Goal: Go to known website: Go to known website

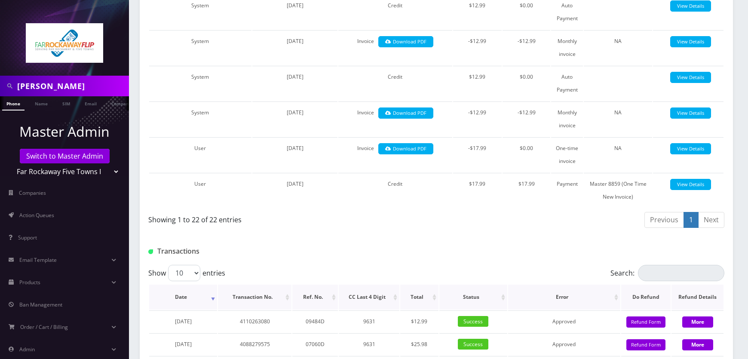
scroll to position [795, 0]
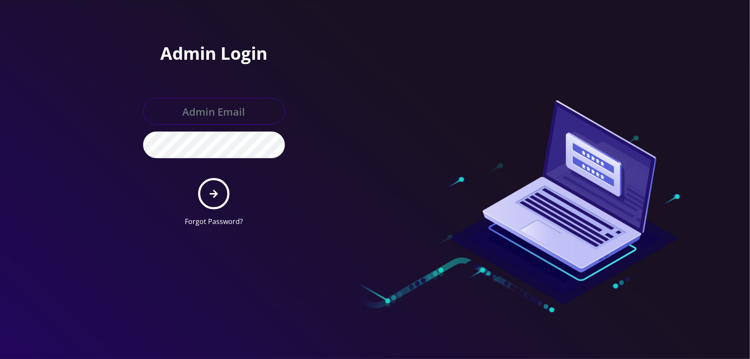
type input "[EMAIL_ADDRESS][DOMAIN_NAME]"
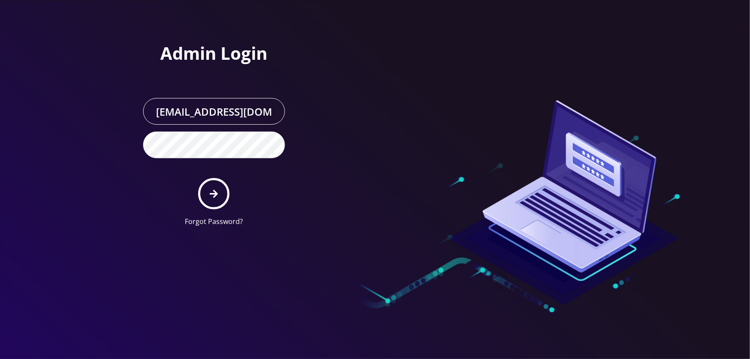
click at [223, 206] on form "[EMAIL_ADDRESS][DOMAIN_NAME] Forgot Password?" at bounding box center [214, 162] width 142 height 128
click at [220, 200] on button "submit" at bounding box center [213, 193] width 31 height 31
